Goal: Transaction & Acquisition: Purchase product/service

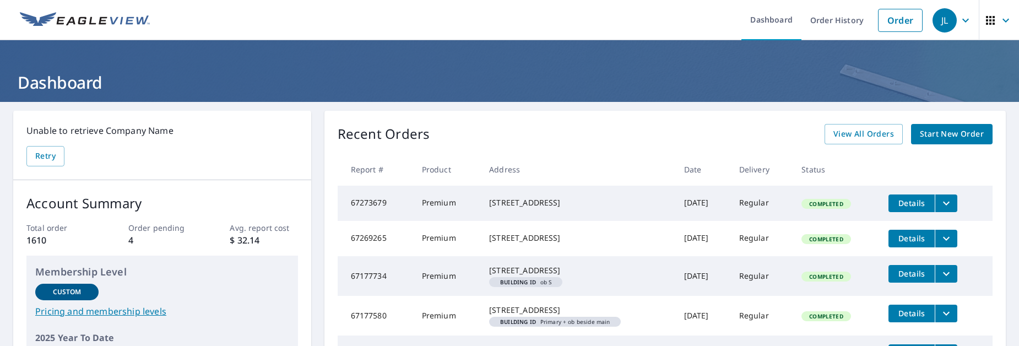
click at [938, 134] on span "Start New Order" at bounding box center [952, 134] width 64 height 14
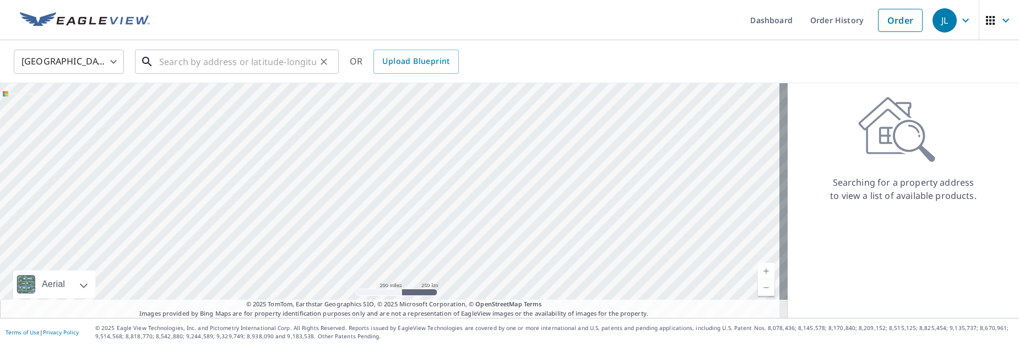
click at [281, 59] on input "text" at bounding box center [237, 61] width 157 height 31
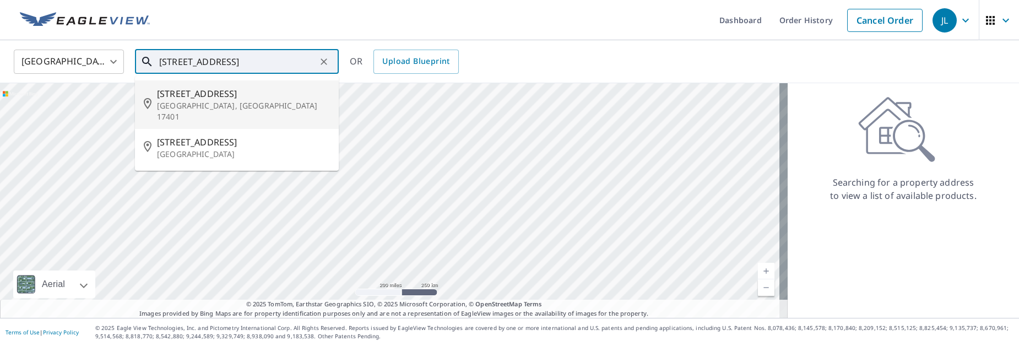
click at [266, 97] on span "618 Manor St" at bounding box center [243, 93] width 173 height 13
type input "618 Manor St York, PA 17401"
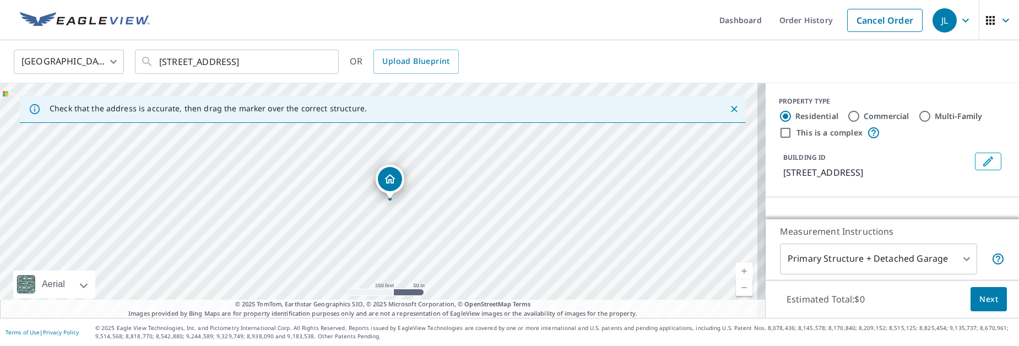
click at [958, 257] on body "JL JL Dashboard Order History Cancel Order JL United States US ​ 618 Manor St Y…" at bounding box center [509, 173] width 1019 height 346
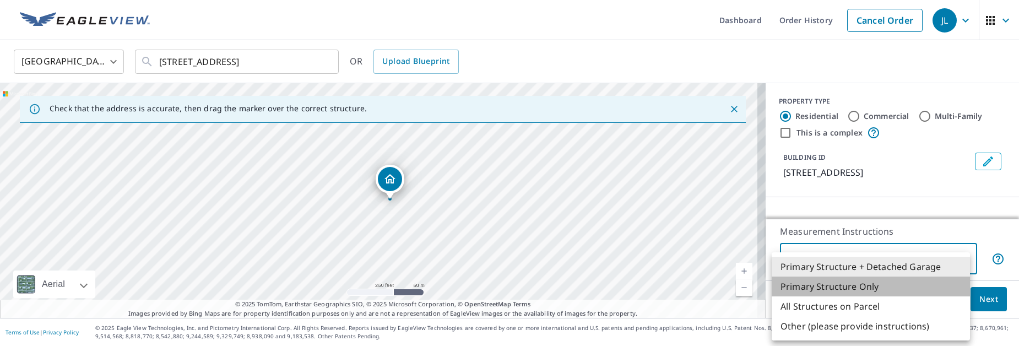
click at [874, 284] on li "Primary Structure Only" at bounding box center [871, 287] width 198 height 20
type input "2"
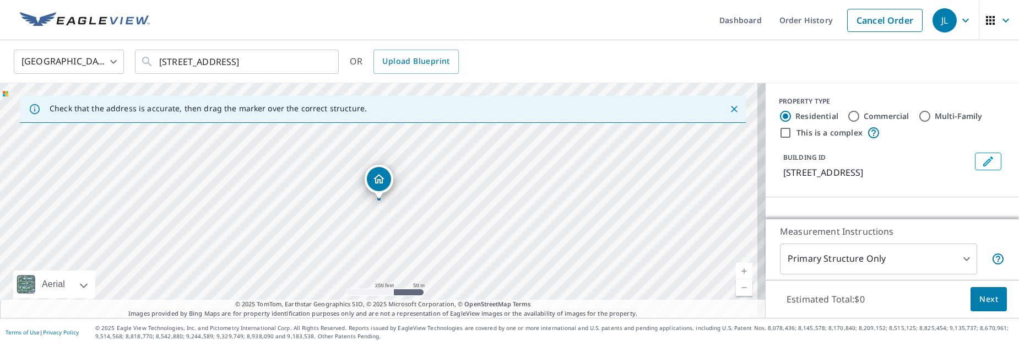
click at [855, 191] on div "PROPERTY TYPE Residential Commercial Multi-Family This is a complex BUILDING ID…" at bounding box center [892, 140] width 253 height 114
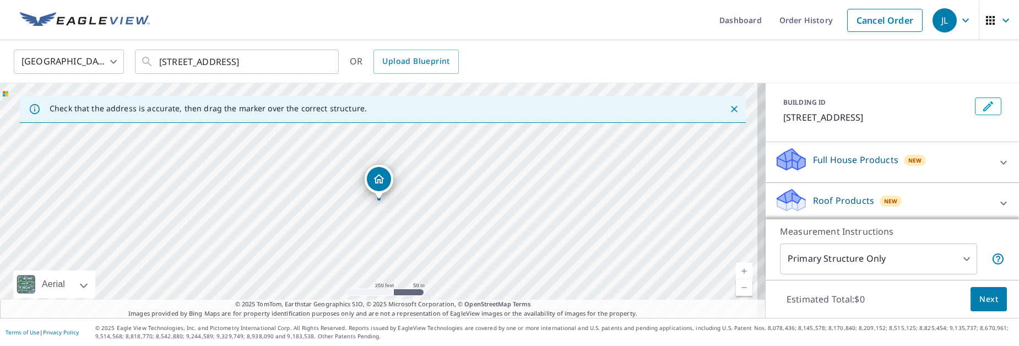
scroll to position [110, 0]
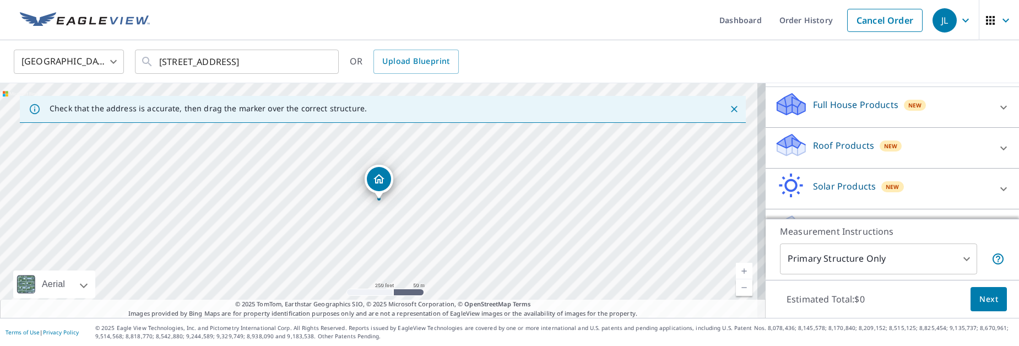
click at [836, 143] on p "Roof Products" at bounding box center [843, 145] width 61 height 13
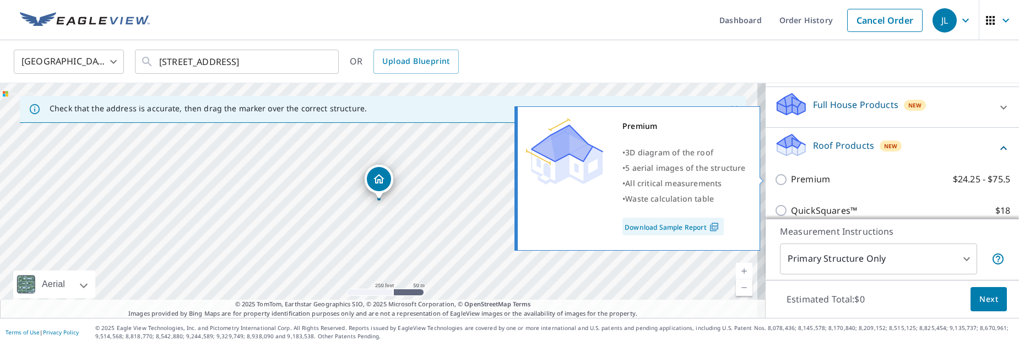
click at [805, 177] on p "Premium" at bounding box center [810, 179] width 39 height 14
click at [791, 177] on input "Premium $24.25 - $75.5" at bounding box center [782, 179] width 17 height 13
checkbox input "true"
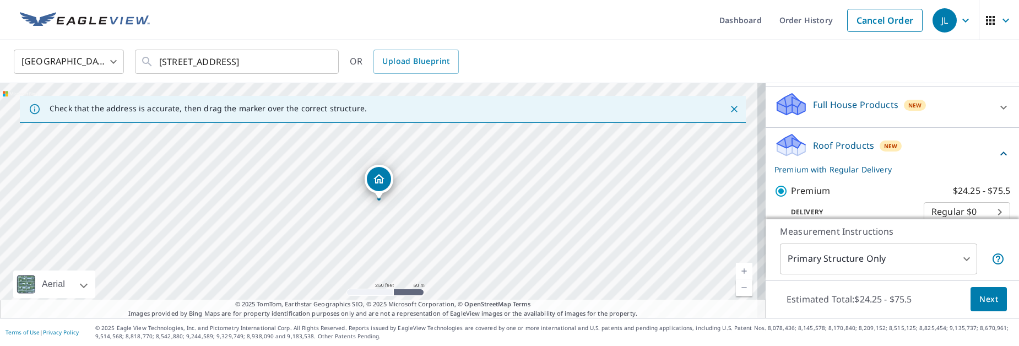
click at [971, 293] on button "Next" at bounding box center [989, 299] width 36 height 25
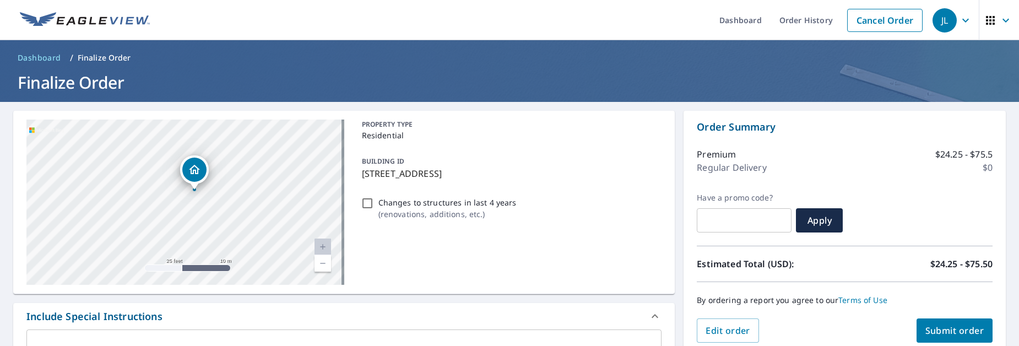
drag, startPoint x: 209, startPoint y: 220, endPoint x: 263, endPoint y: 178, distance: 68.0
click at [263, 178] on div "618 Manor St York, PA 17401" at bounding box center [185, 202] width 318 height 165
click at [715, 334] on span "Edit order" at bounding box center [728, 330] width 45 height 12
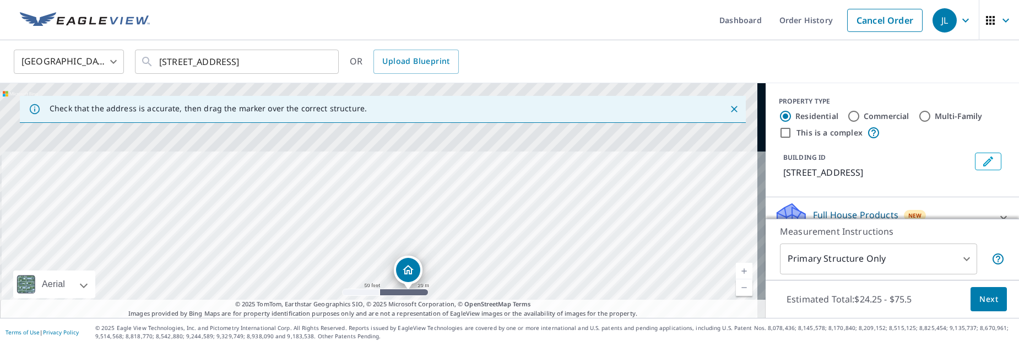
drag, startPoint x: 366, startPoint y: 174, endPoint x: 427, endPoint y: 304, distance: 143.4
click at [427, 304] on div "Check that the address is accurate, then drag the marker over the correct struc…" at bounding box center [383, 200] width 766 height 235
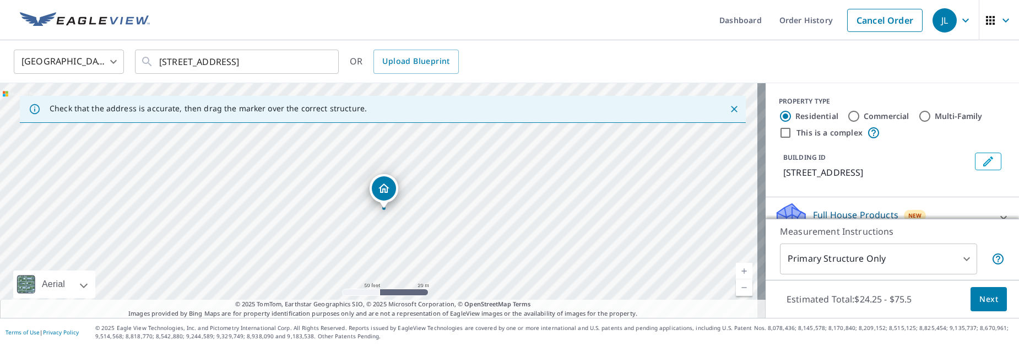
click at [398, 220] on div "618 Manor St York, PA 17401" at bounding box center [383, 200] width 766 height 235
drag, startPoint x: 399, startPoint y: 151, endPoint x: 470, endPoint y: 335, distance: 197.7
click at [470, 335] on div "Dashboard Order History Cancel Order JL United States US ​ 618 Manor St York, P…" at bounding box center [509, 173] width 1019 height 346
click at [431, 208] on div "618 Manor St York, PA 17401" at bounding box center [383, 200] width 766 height 235
drag, startPoint x: 419, startPoint y: 159, endPoint x: 462, endPoint y: 250, distance: 100.3
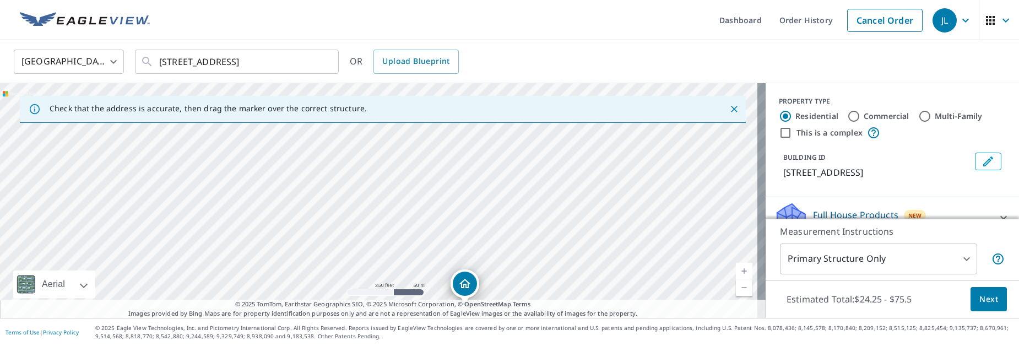
click at [462, 250] on div "618 Manor St York, PA 17401" at bounding box center [383, 200] width 766 height 235
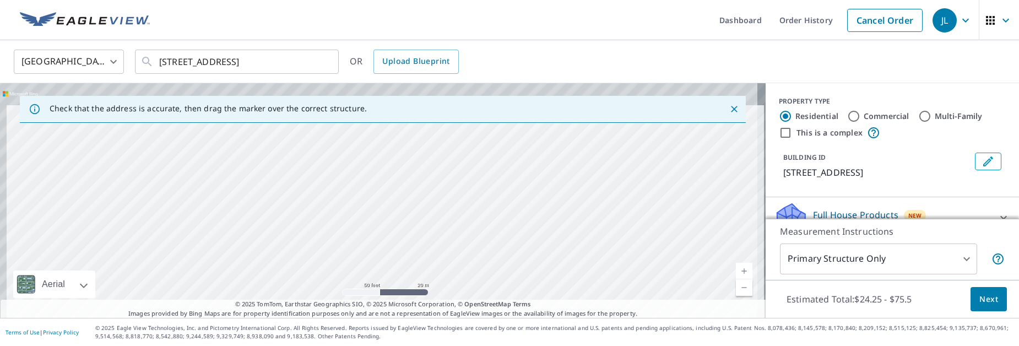
drag, startPoint x: 444, startPoint y: 186, endPoint x: 465, endPoint y: 288, distance: 103.5
click at [465, 288] on div "618 Manor St York, PA 17401" at bounding box center [383, 200] width 766 height 235
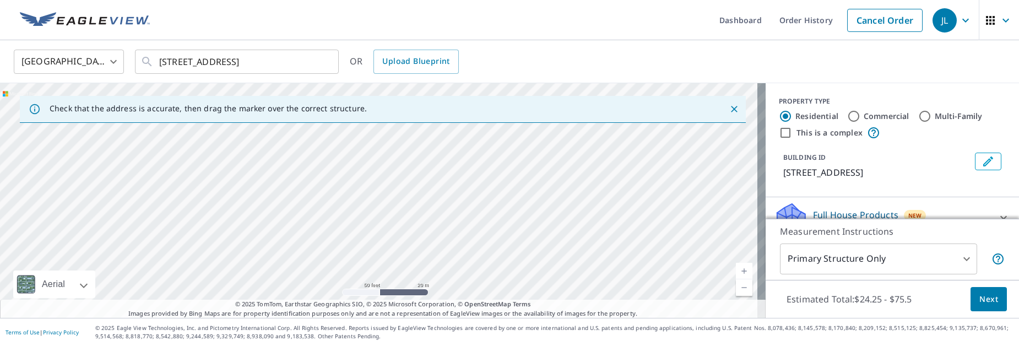
drag, startPoint x: 432, startPoint y: 178, endPoint x: 456, endPoint y: 261, distance: 86.5
click at [456, 261] on div "618 Manor St York, PA 17401" at bounding box center [383, 200] width 766 height 235
drag, startPoint x: 436, startPoint y: 227, endPoint x: 395, endPoint y: 119, distance: 115.9
click at [395, 119] on div "Check that the address is accurate, then drag the marker over the correct struc…" at bounding box center [383, 200] width 766 height 235
drag, startPoint x: 442, startPoint y: 251, endPoint x: 392, endPoint y: 120, distance: 139.8
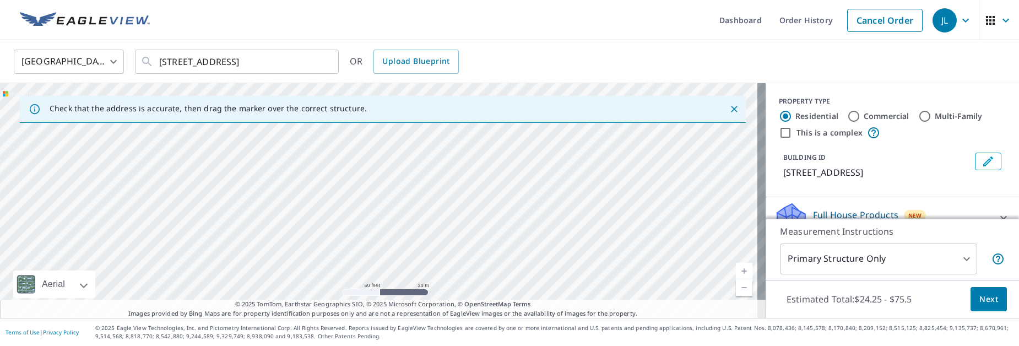
click at [392, 120] on div "Check that the address is accurate, then drag the marker over the correct struc…" at bounding box center [383, 200] width 766 height 235
drag, startPoint x: 441, startPoint y: 248, endPoint x: 381, endPoint y: 108, distance: 152.5
click at [382, 109] on div "Check that the address is accurate, then drag the marker over the correct struc…" at bounding box center [383, 200] width 766 height 235
click at [402, 218] on div "618 Manor St York, PA 17401" at bounding box center [383, 200] width 766 height 235
drag, startPoint x: 420, startPoint y: 257, endPoint x: 337, endPoint y: 65, distance: 209.2
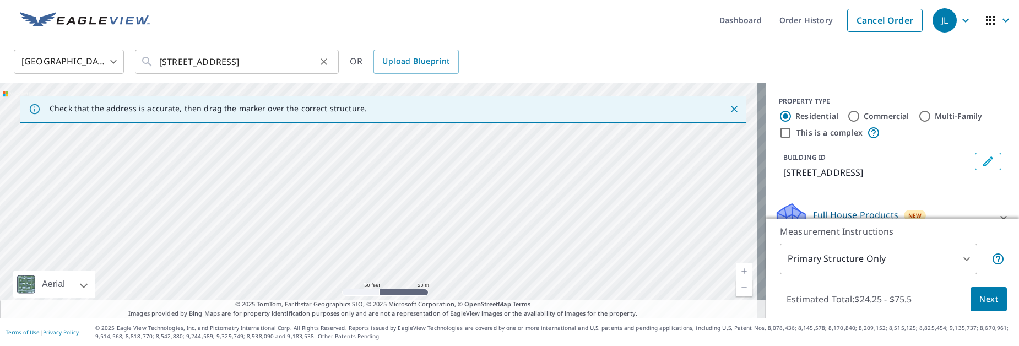
click at [337, 65] on div "United States US ​ 618 Manor St York, PA 17401 ​ OR Upload Blueprint Check that…" at bounding box center [509, 179] width 1019 height 278
click at [427, 209] on div "618 Manor St York, PA 17401" at bounding box center [383, 200] width 766 height 235
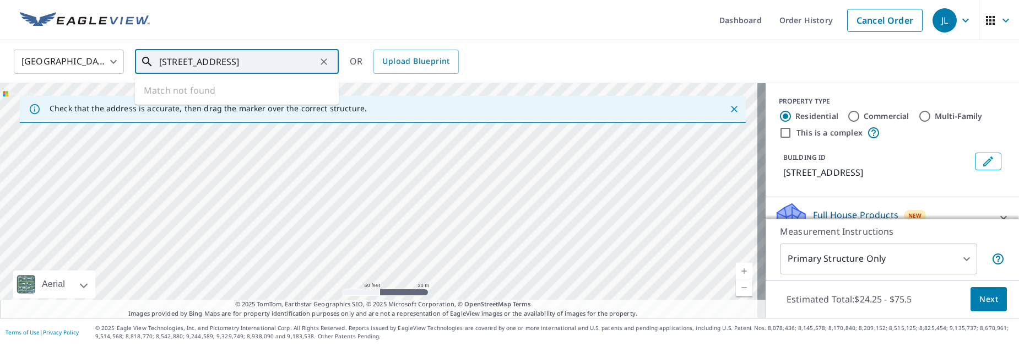
click at [308, 63] on input "618 Manor St York, PA 17401" at bounding box center [237, 61] width 157 height 31
drag, startPoint x: 495, startPoint y: 205, endPoint x: 513, endPoint y: 174, distance: 37.0
click at [513, 174] on div "618 Manor St York, PA 17401" at bounding box center [383, 200] width 766 height 235
drag, startPoint x: 447, startPoint y: 232, endPoint x: 451, endPoint y: 195, distance: 37.2
click at [451, 195] on div "618 Manor St York, PA 17401" at bounding box center [383, 200] width 766 height 235
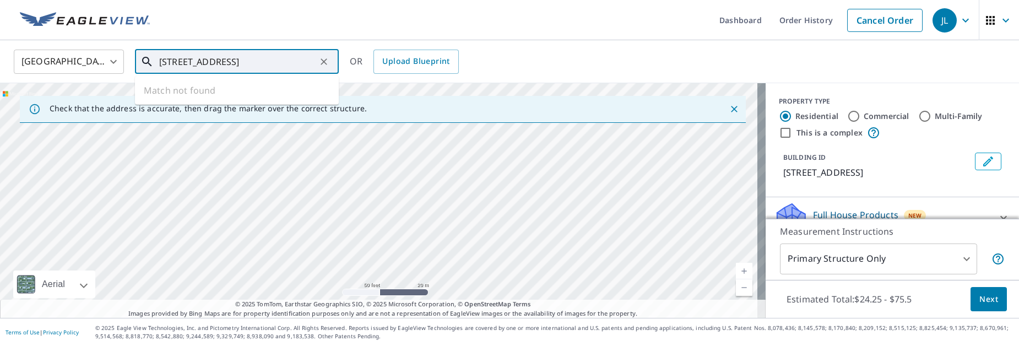
click at [391, 177] on div "618 Manor St York, PA 17401" at bounding box center [383, 200] width 766 height 235
click at [324, 61] on icon "Clear" at bounding box center [324, 61] width 7 height 7
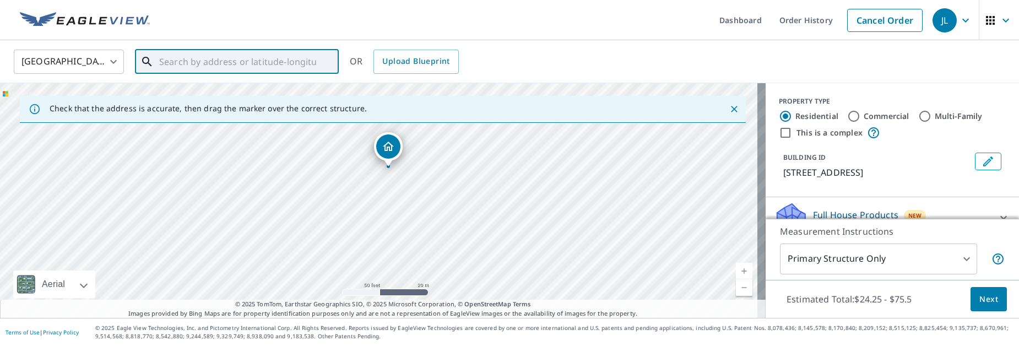
drag, startPoint x: 449, startPoint y: 231, endPoint x: 423, endPoint y: 137, distance: 97.8
click at [423, 137] on div "618 Manor St York, PA 17401" at bounding box center [383, 200] width 766 height 235
drag, startPoint x: 479, startPoint y: 249, endPoint x: 443, endPoint y: 144, distance: 110.4
click at [444, 146] on div "618 Manor St York, PA 17401" at bounding box center [383, 200] width 766 height 235
drag, startPoint x: 488, startPoint y: 258, endPoint x: 449, endPoint y: 147, distance: 118.5
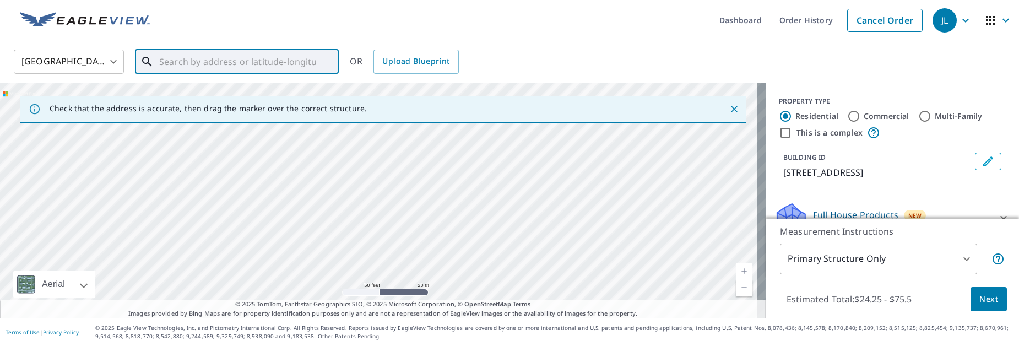
click at [449, 147] on div "618 Manor St York, PA 17401" at bounding box center [383, 200] width 766 height 235
drag, startPoint x: 457, startPoint y: 221, endPoint x: 457, endPoint y: 189, distance: 32.0
click at [457, 189] on div "618 Manor St York, PA 17401" at bounding box center [383, 200] width 766 height 235
click at [185, 58] on input "text" at bounding box center [237, 61] width 157 height 31
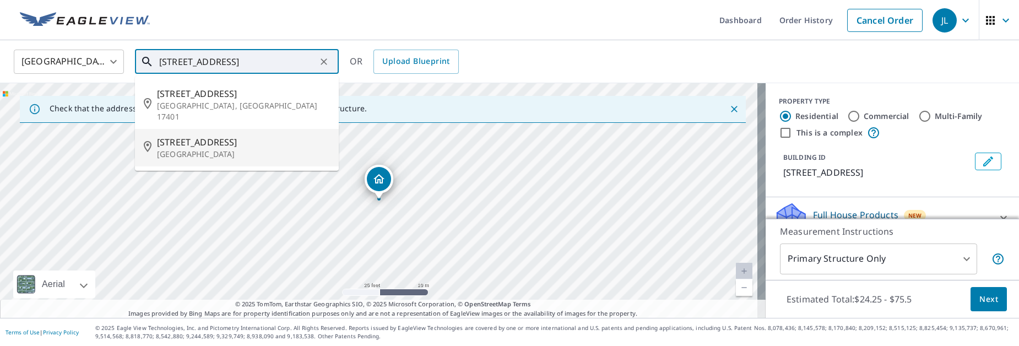
click at [211, 136] on span "618 Manor St" at bounding box center [243, 142] width 173 height 13
type input "618 Manor St Lancaster, PA 17603"
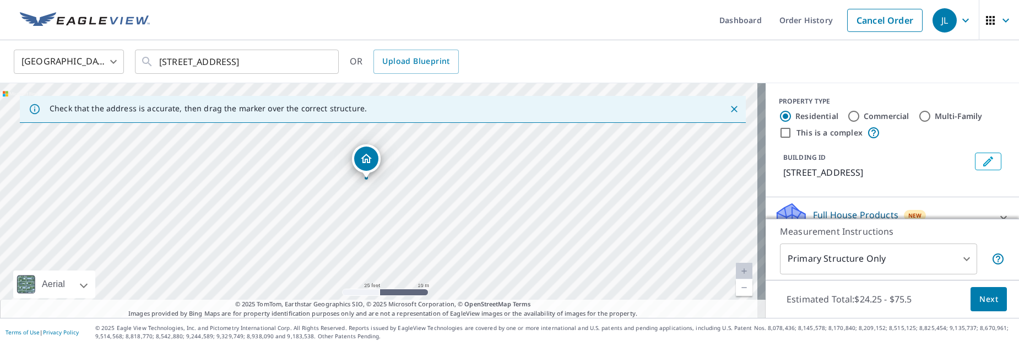
drag, startPoint x: 381, startPoint y: 175, endPoint x: 368, endPoint y: 154, distance: 24.0
drag, startPoint x: 386, startPoint y: 180, endPoint x: 396, endPoint y: 187, distance: 12.6
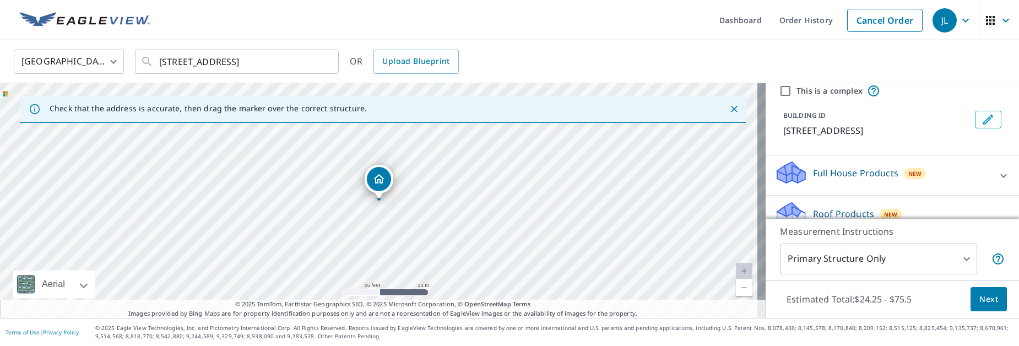
scroll to position [55, 0]
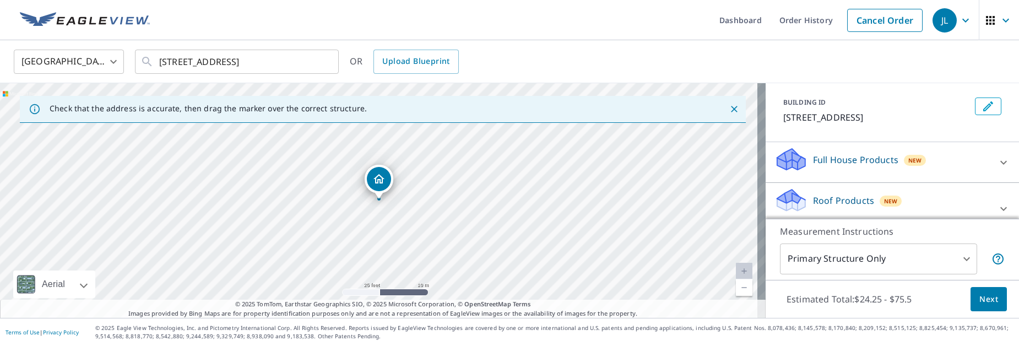
click at [832, 198] on p "Roof Products" at bounding box center [843, 200] width 61 height 13
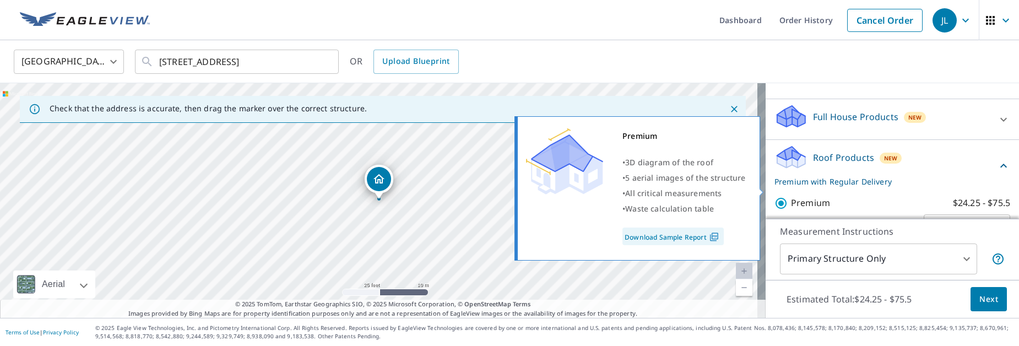
scroll to position [110, 0]
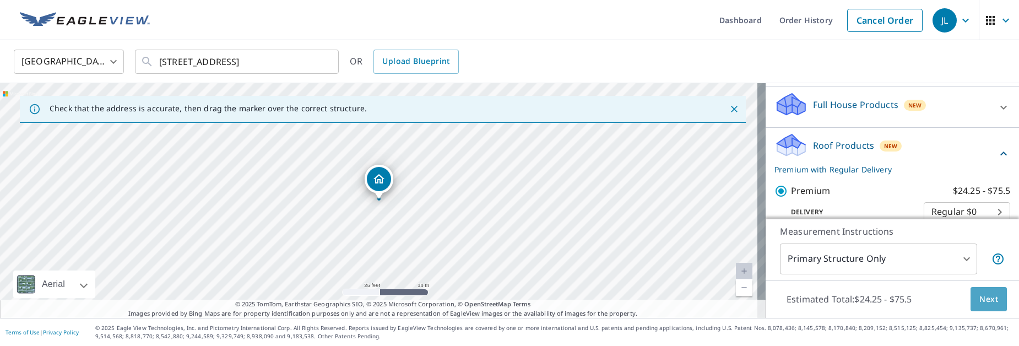
click at [985, 304] on span "Next" at bounding box center [988, 299] width 19 height 14
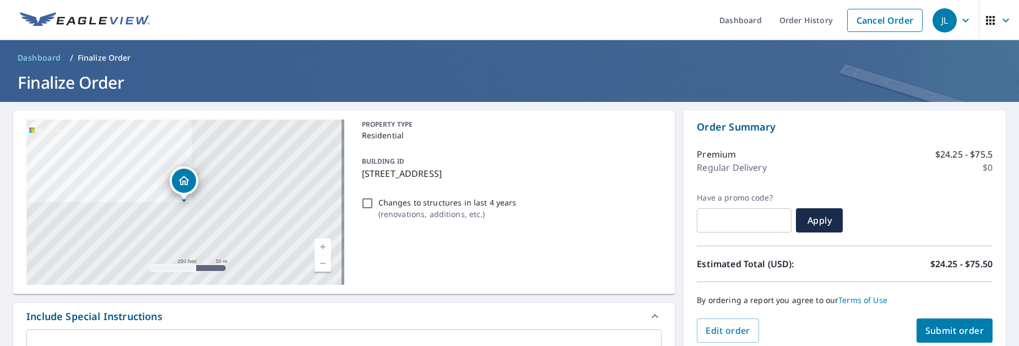
click at [934, 334] on span "Submit order" at bounding box center [954, 330] width 59 height 12
checkbox input "true"
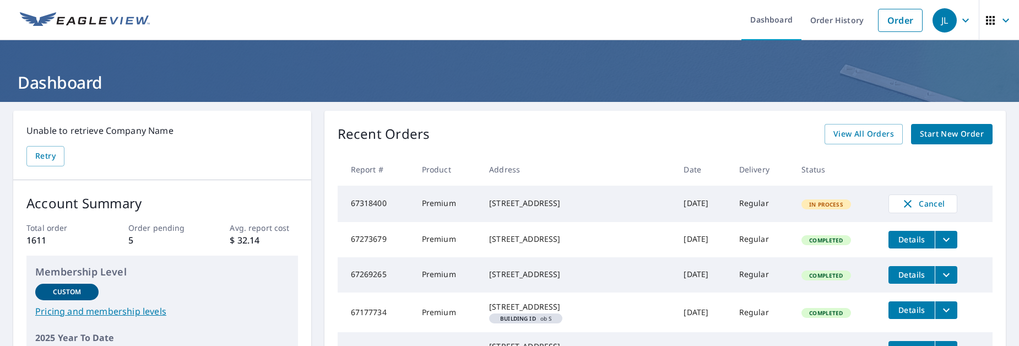
click at [963, 131] on span "Start New Order" at bounding box center [952, 134] width 64 height 14
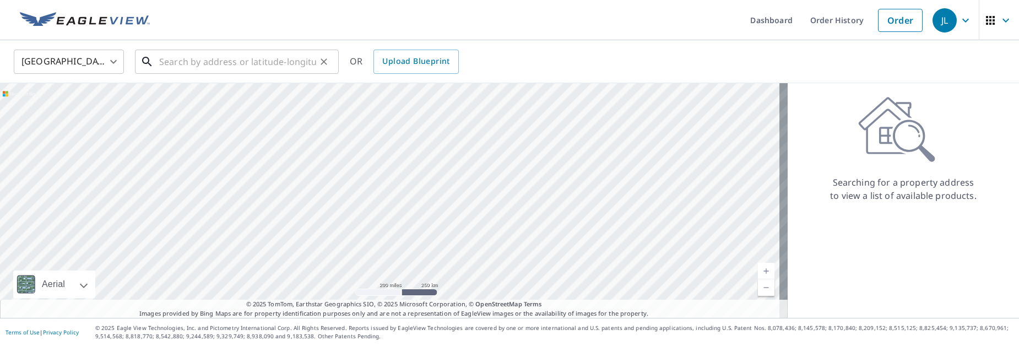
click at [202, 70] on input "text" at bounding box center [237, 61] width 157 height 31
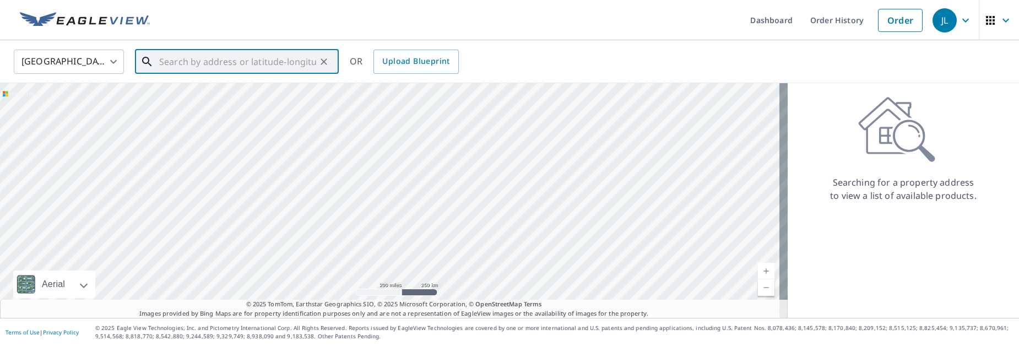
click at [207, 58] on input "text" at bounding box center [237, 61] width 157 height 31
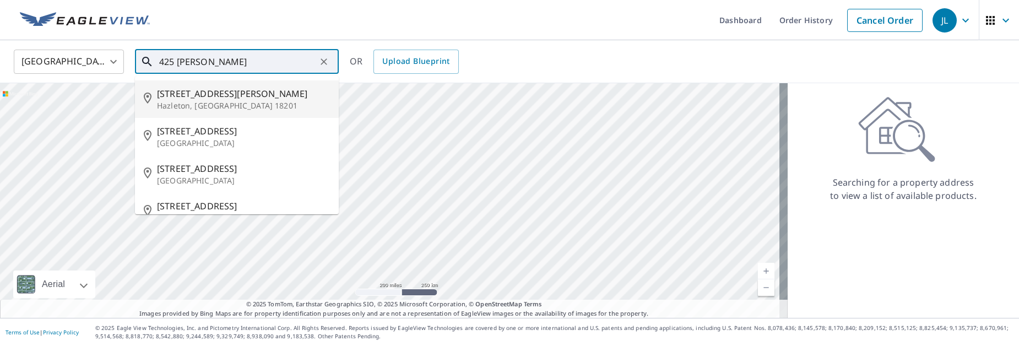
click at [182, 95] on span "[STREET_ADDRESS][PERSON_NAME]" at bounding box center [243, 93] width 173 height 13
type input "[STREET_ADDRESS][PERSON_NAME]"
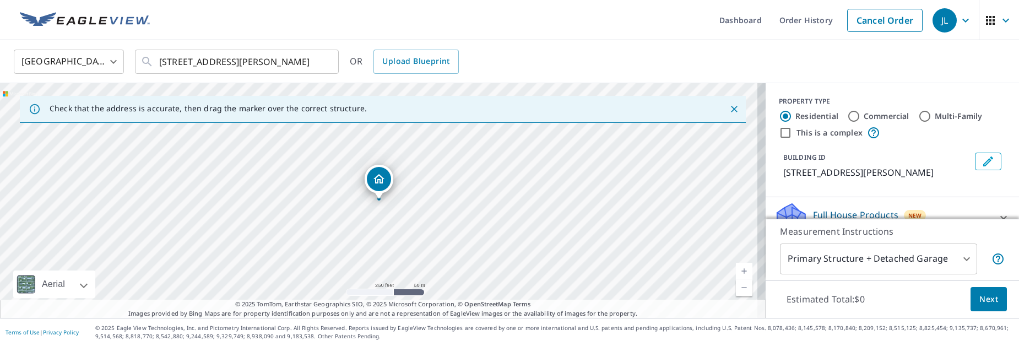
click at [962, 260] on body "JL JL Dashboard Order History Cancel Order JL [GEOGRAPHIC_DATA] [GEOGRAPHIC_DAT…" at bounding box center [509, 173] width 1019 height 346
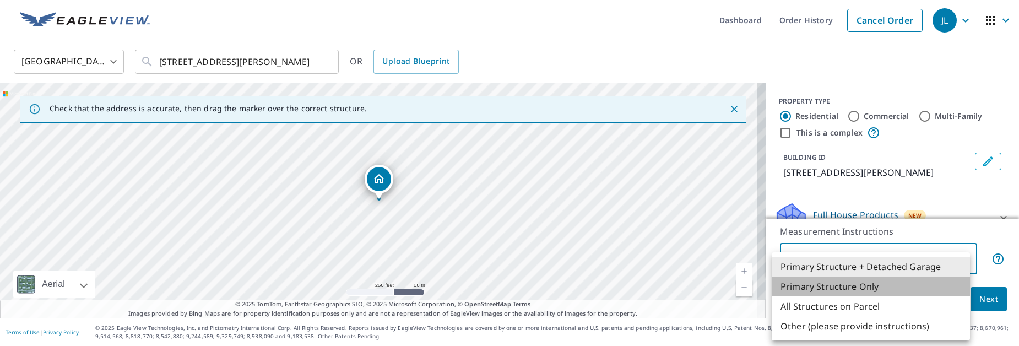
click at [868, 277] on li "Primary Structure Only" at bounding box center [871, 287] width 198 height 20
type input "2"
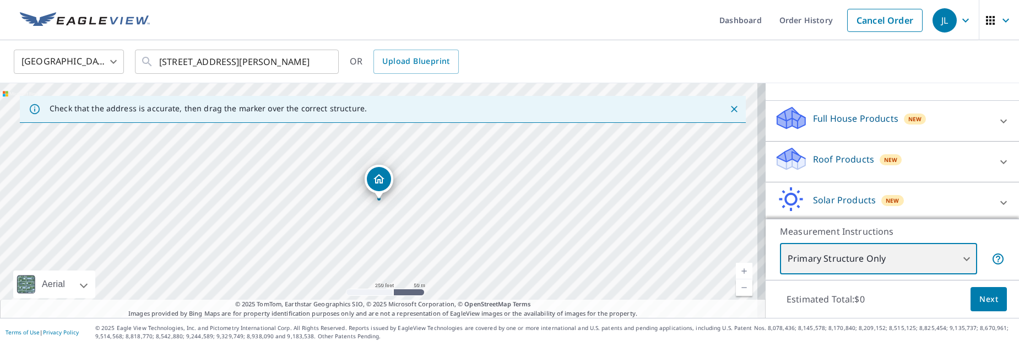
scroll to position [110, 0]
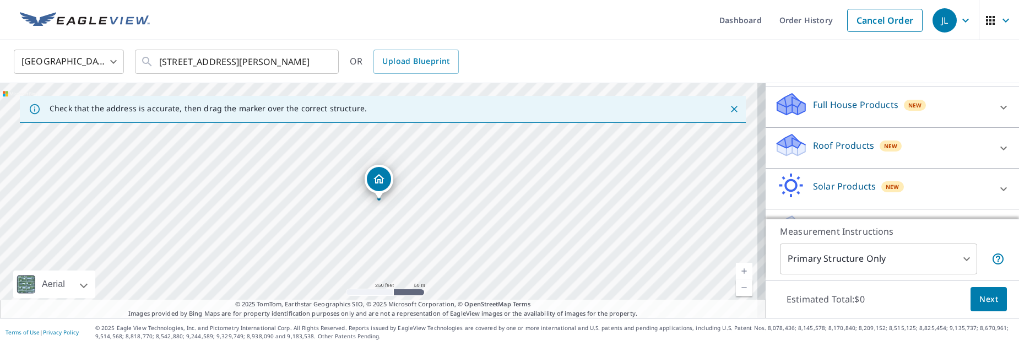
click at [830, 140] on p "Roof Products" at bounding box center [843, 145] width 61 height 13
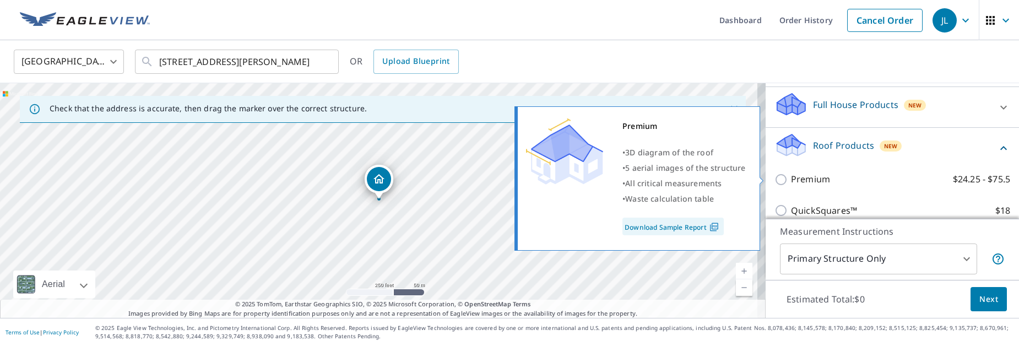
click at [810, 177] on p "Premium" at bounding box center [810, 179] width 39 height 14
click at [791, 177] on input "Premium $24.25 - $75.5" at bounding box center [782, 179] width 17 height 13
checkbox input "true"
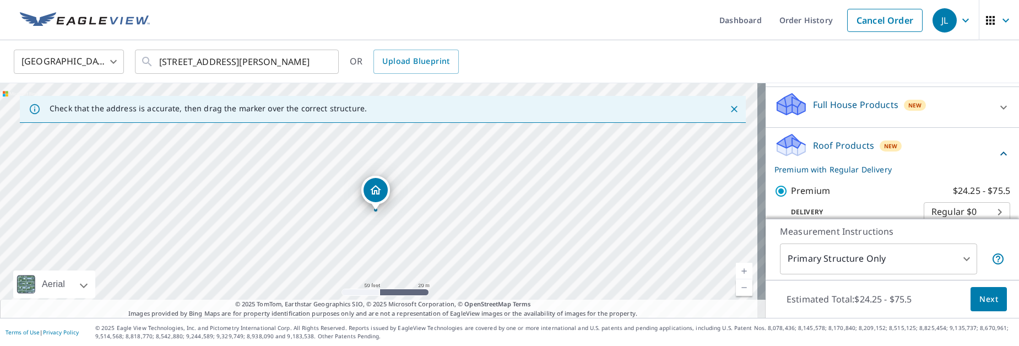
drag, startPoint x: 404, startPoint y: 150, endPoint x: 388, endPoint y: 305, distance: 155.6
click at [388, 305] on div "Check that the address is accurate, then drag the marker over the correct struc…" at bounding box center [383, 200] width 766 height 235
drag, startPoint x: 361, startPoint y: 207, endPoint x: 376, endPoint y: 300, distance: 94.9
click at [376, 300] on div "Check that the address is accurate, then drag the marker over the correct struc…" at bounding box center [383, 200] width 766 height 235
click at [483, 286] on div "[STREET_ADDRESS][PERSON_NAME]" at bounding box center [383, 200] width 766 height 235
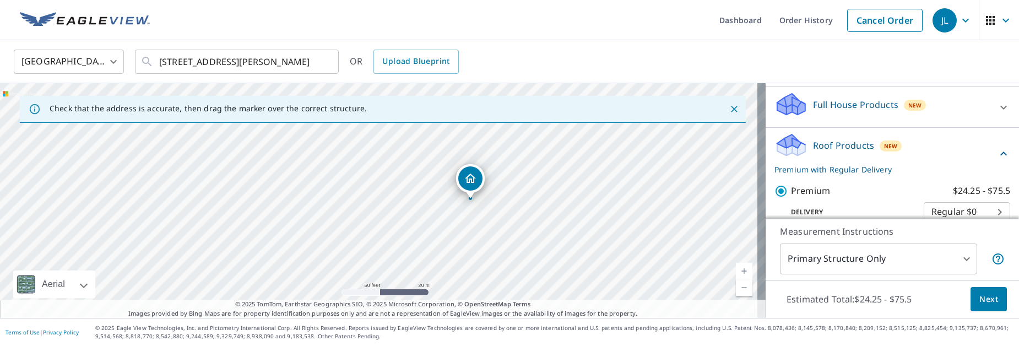
click at [979, 303] on span "Next" at bounding box center [988, 299] width 19 height 14
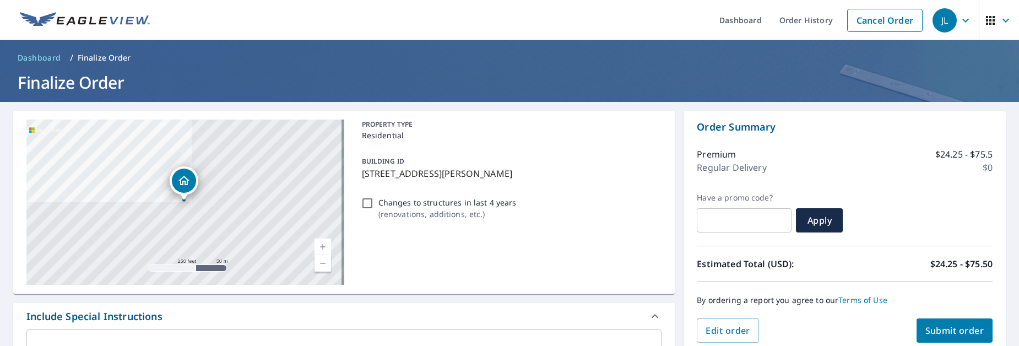
click at [925, 330] on span "Submit order" at bounding box center [954, 330] width 59 height 12
checkbox input "true"
